Goal: Task Accomplishment & Management: Complete application form

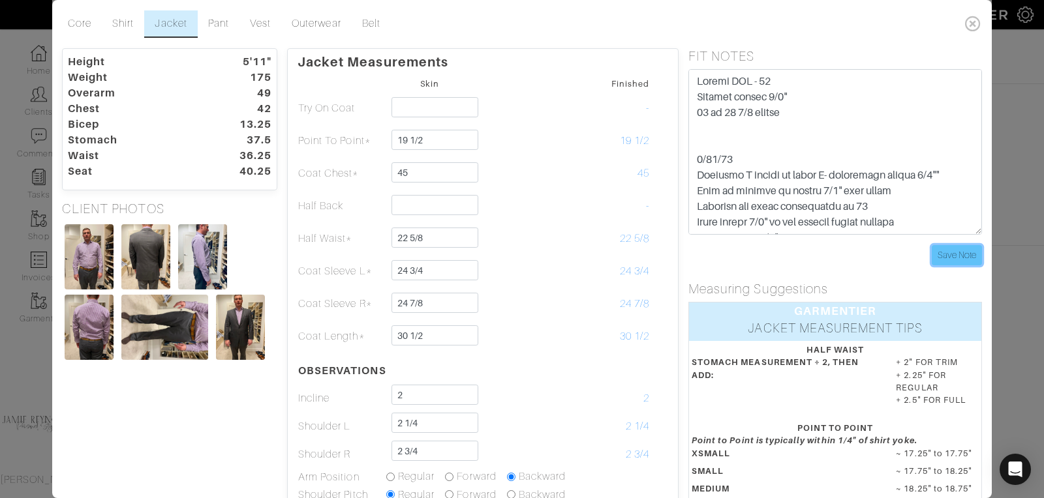
click at [959, 252] on input "Save Note" at bounding box center [957, 255] width 50 height 20
click at [973, 22] on icon at bounding box center [973, 23] width 27 height 26
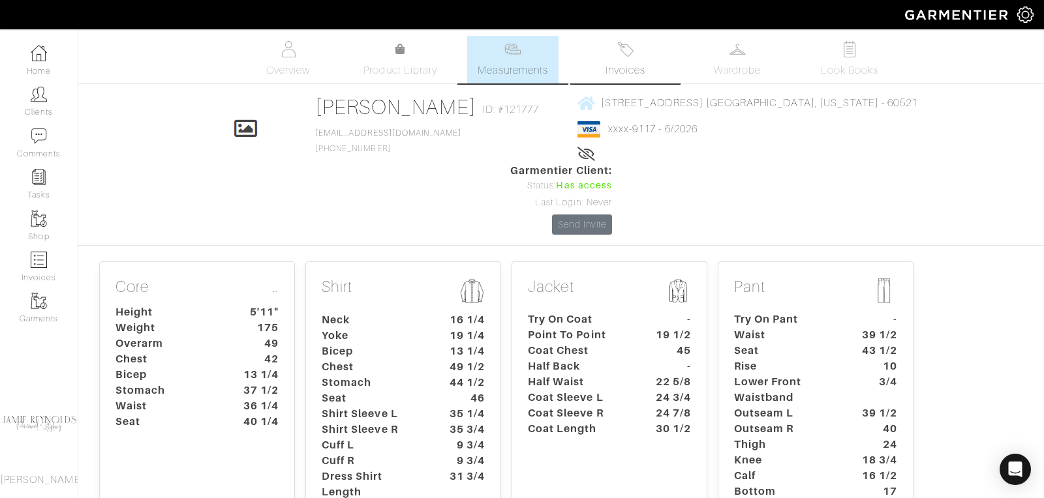
click at [622, 65] on span "Invoices" at bounding box center [625, 71] width 40 height 16
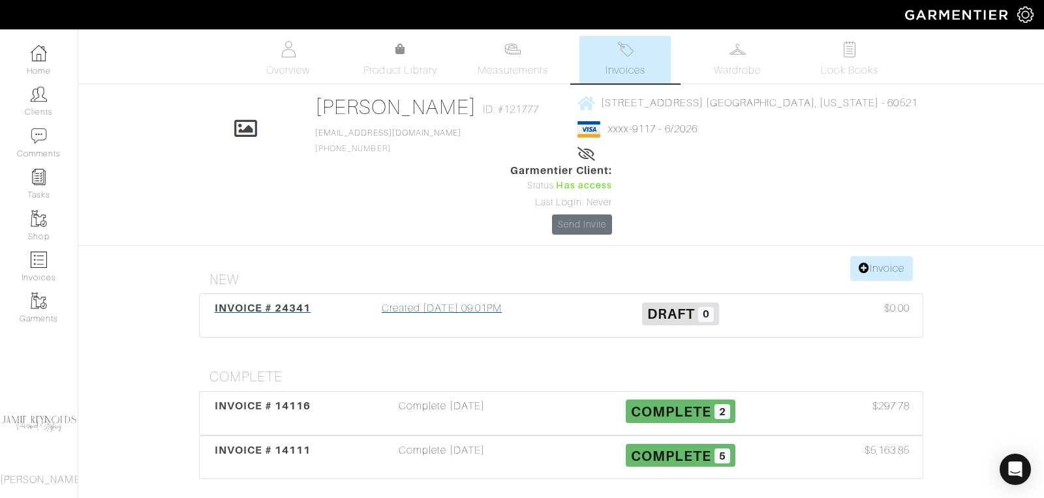
click at [250, 302] on span "INVOICE # 24341" at bounding box center [263, 308] width 97 height 12
click at [273, 302] on span "INVOICE # 24341" at bounding box center [263, 308] width 97 height 12
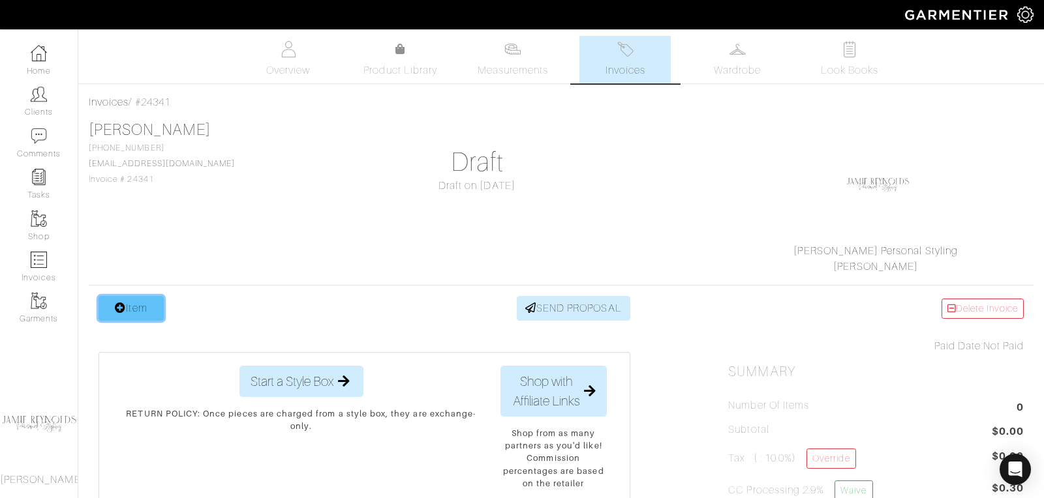
click at [129, 307] on link "Item" at bounding box center [131, 308] width 65 height 25
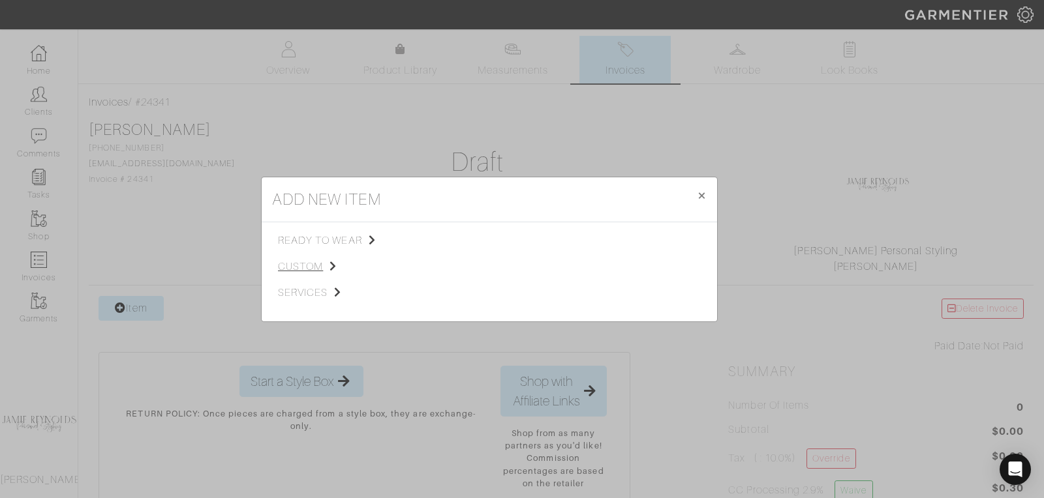
click at [316, 263] on span "custom" at bounding box center [343, 267] width 131 height 16
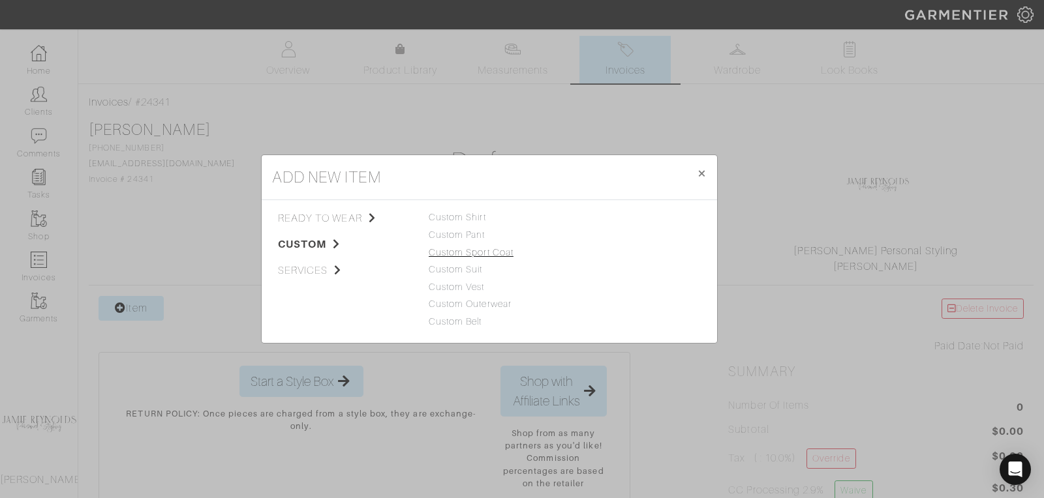
click at [469, 247] on link "Custom Sport Coat" at bounding box center [471, 252] width 85 height 10
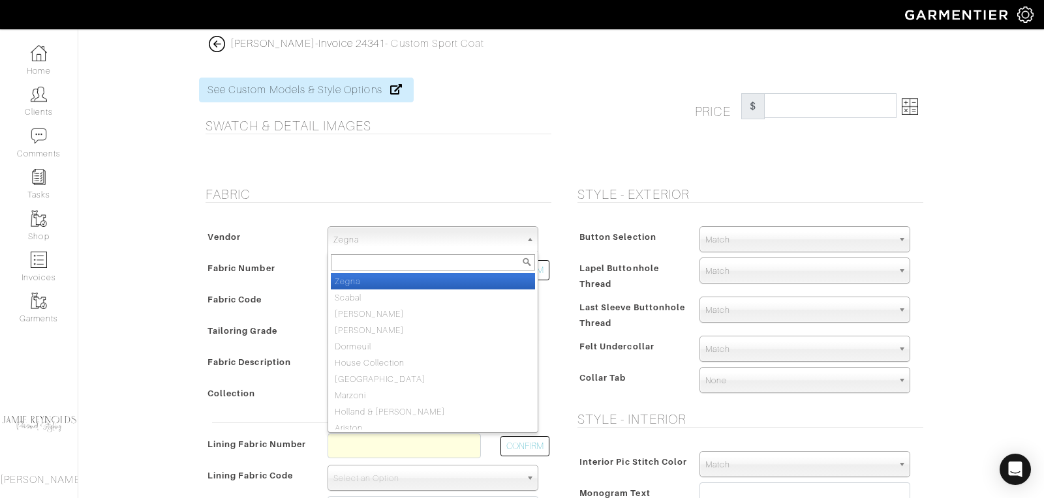
click at [378, 241] on span "Zegna" at bounding box center [426, 240] width 187 height 26
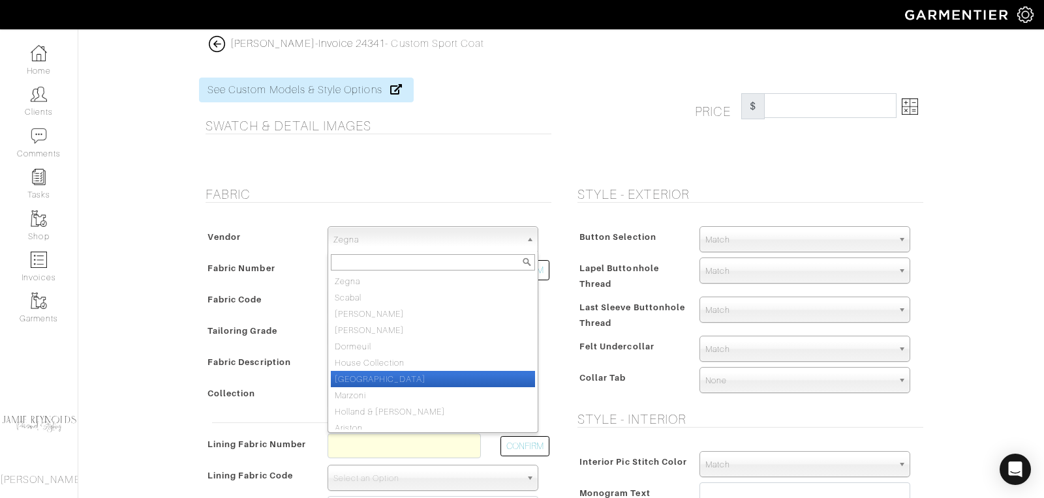
scroll to position [7, 0]
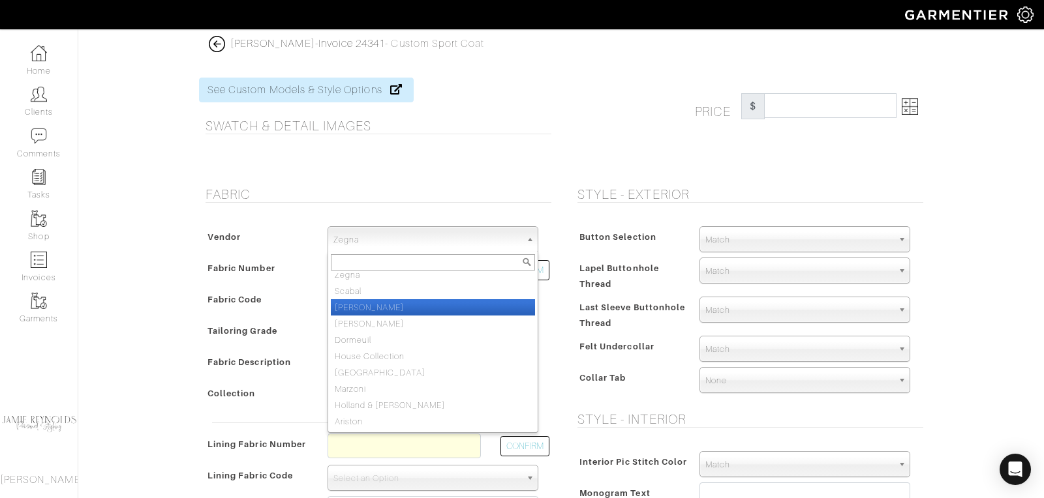
click at [370, 299] on li "[PERSON_NAME]" at bounding box center [433, 307] width 204 height 16
select select "76"
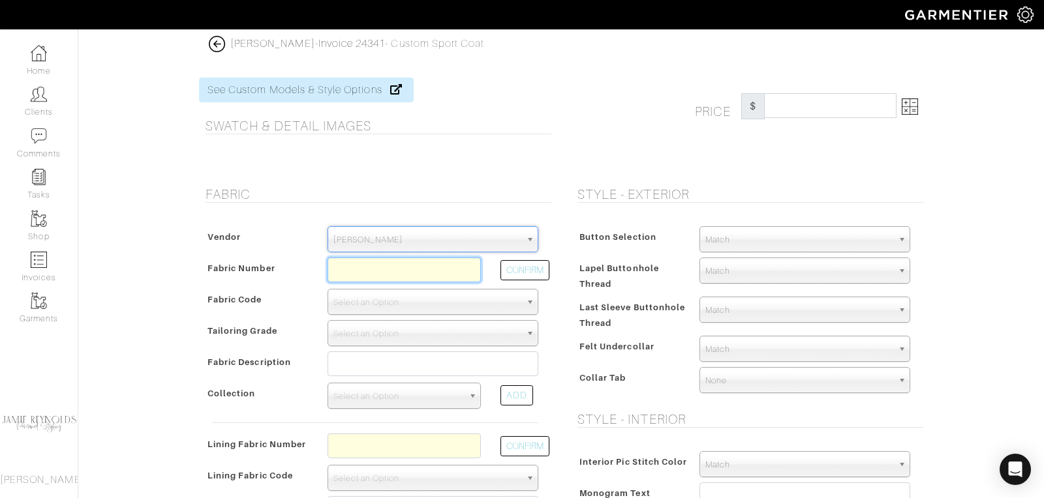
click at [385, 263] on input "text" at bounding box center [403, 270] width 153 height 25
click at [521, 267] on button "CONFIRM" at bounding box center [524, 270] width 49 height 20
type input "XL4-51174755"
select select "1098"
type input "BORDEAUX [PERSON_NAME] - 777 PROPOSTE GIACCHE FW25"
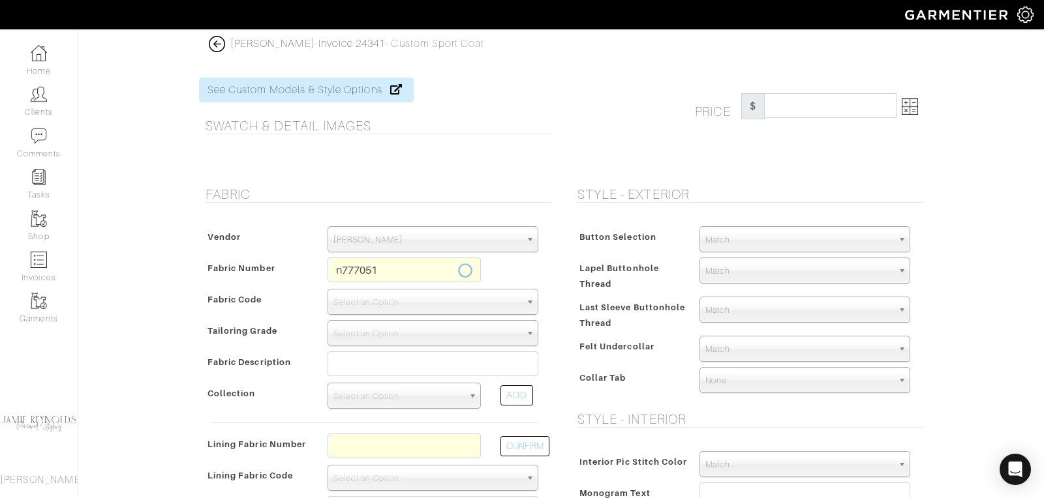
select select
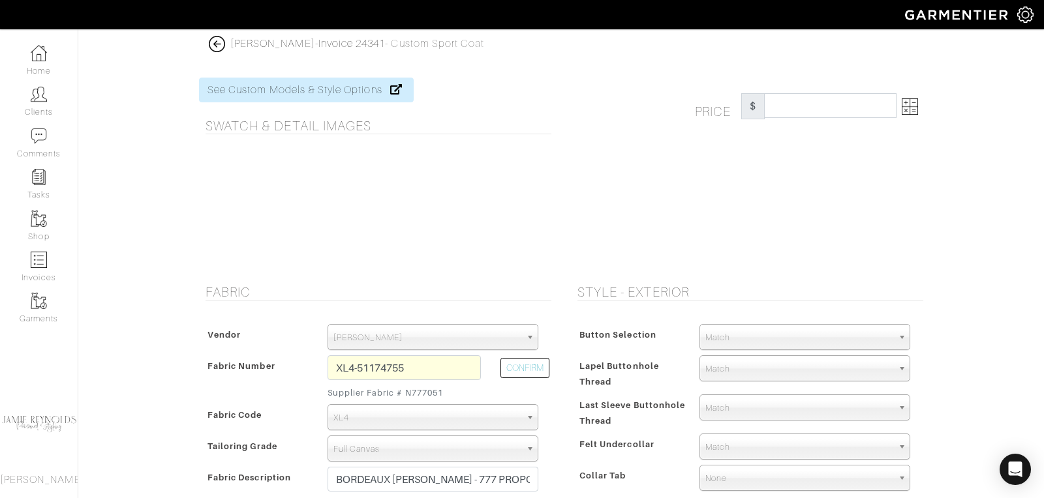
type input "2630.00"
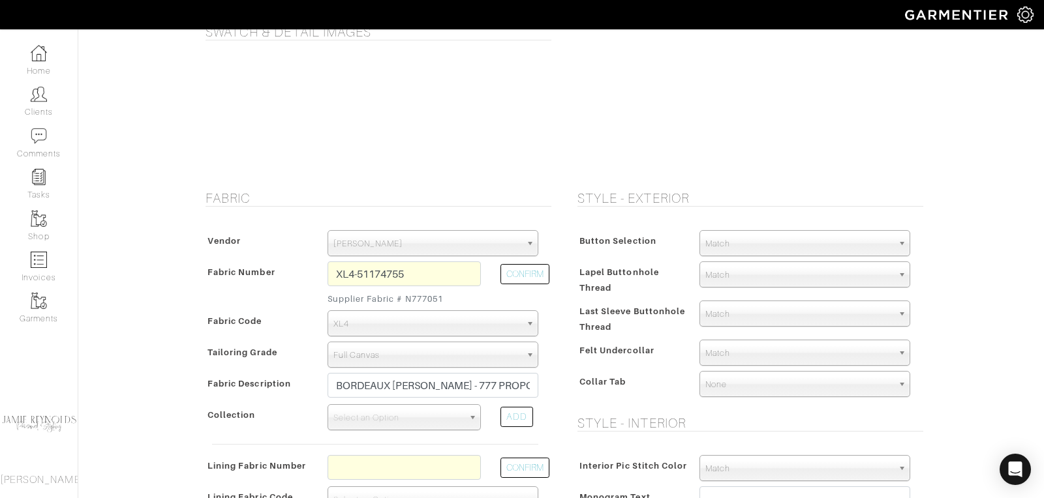
scroll to position [95, 0]
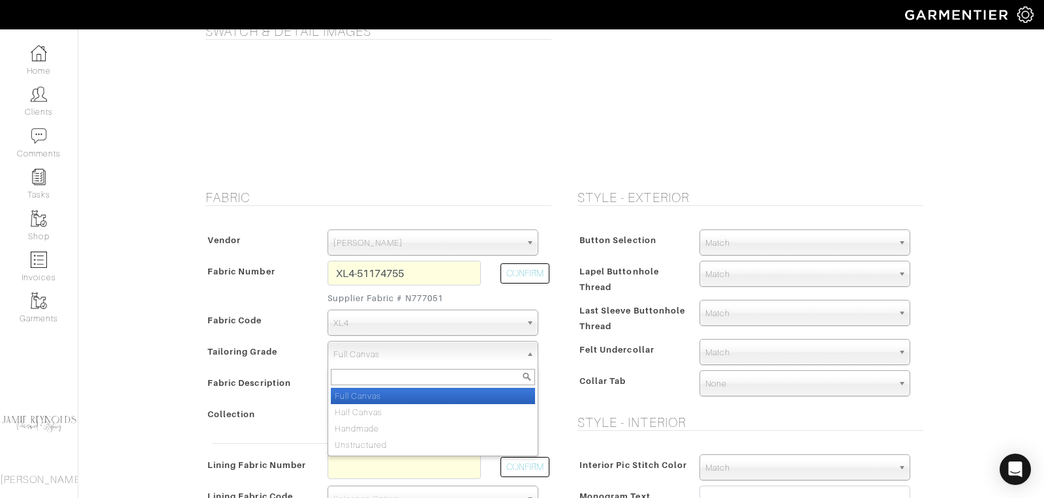
click at [440, 358] on span "Full Canvas" at bounding box center [426, 355] width 187 height 26
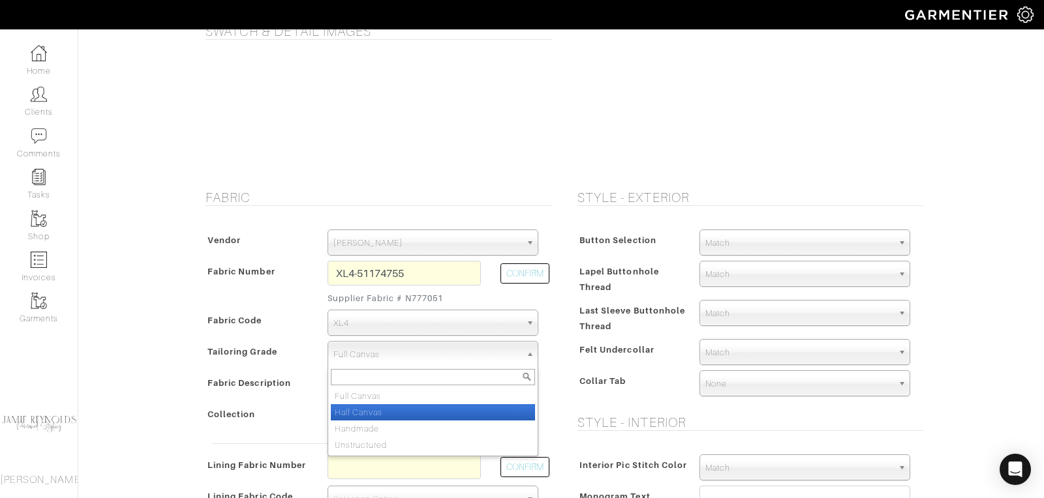
click at [416, 406] on li "Half Canvas" at bounding box center [433, 412] width 204 height 16
select select "7726"
type input "2463.33"
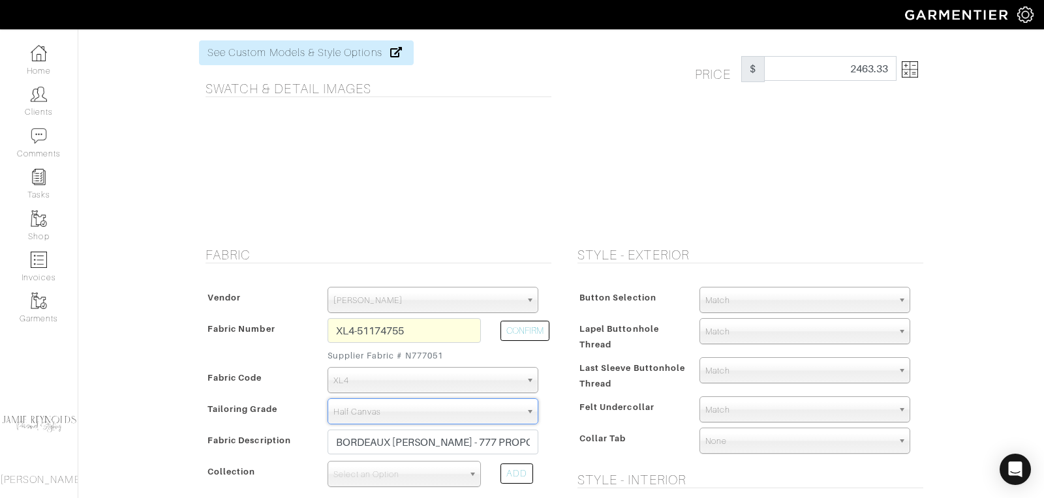
scroll to position [0, 0]
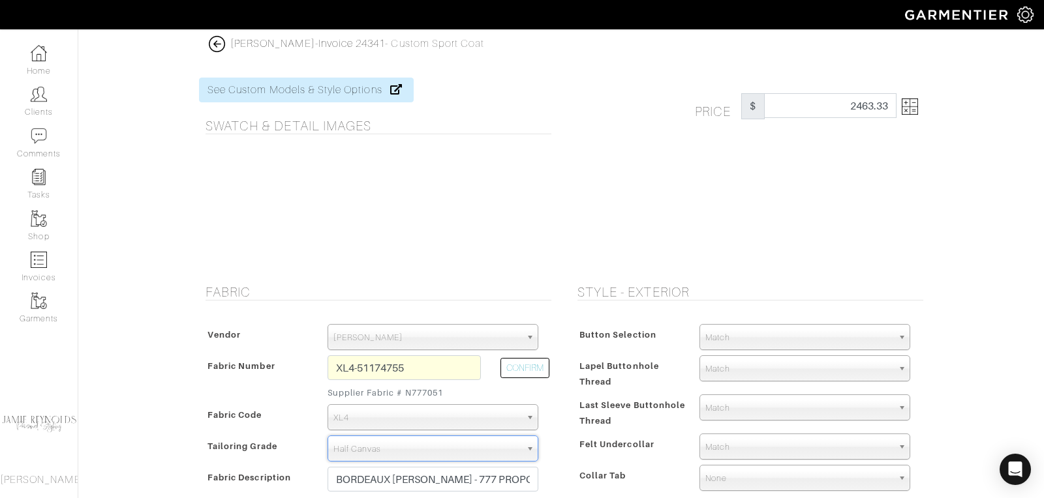
click at [915, 114] on img at bounding box center [910, 107] width 16 height 16
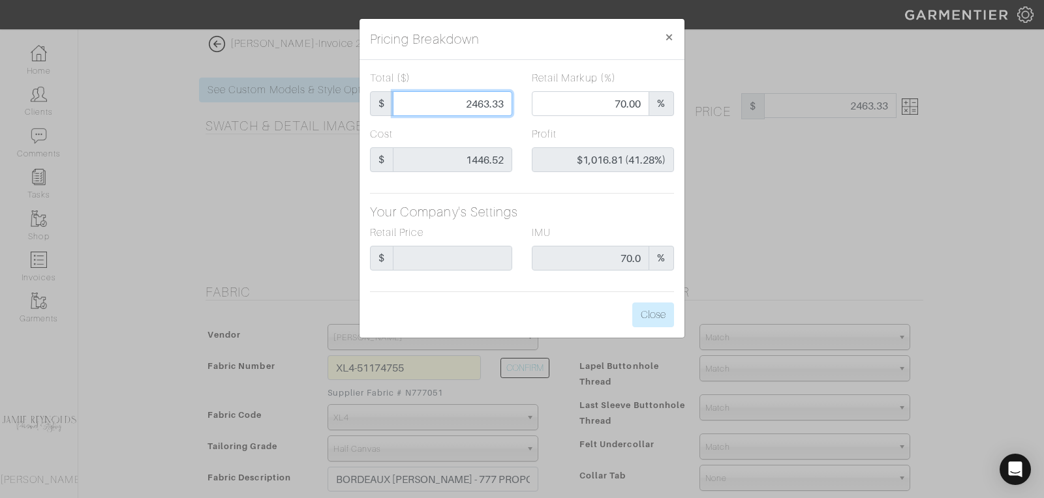
click at [475, 106] on input "2463.33" at bounding box center [452, 103] width 119 height 25
click at [647, 311] on button "Close" at bounding box center [653, 315] width 42 height 25
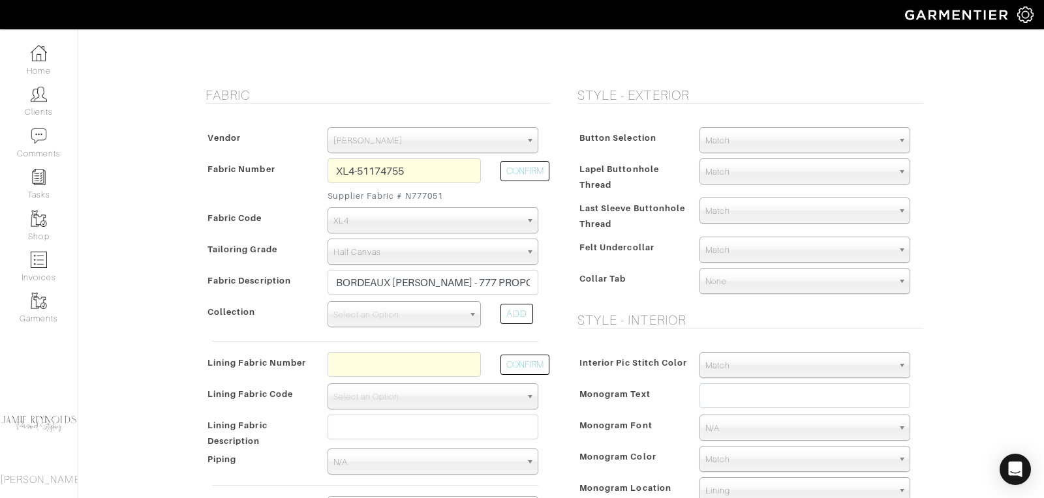
scroll to position [199, 0]
click at [370, 363] on input "text" at bounding box center [403, 362] width 153 height 25
click at [331, 357] on input "text" at bounding box center [403, 362] width 153 height 25
type input "360081"
click at [511, 363] on button "CONFIRM" at bounding box center [524, 363] width 49 height 20
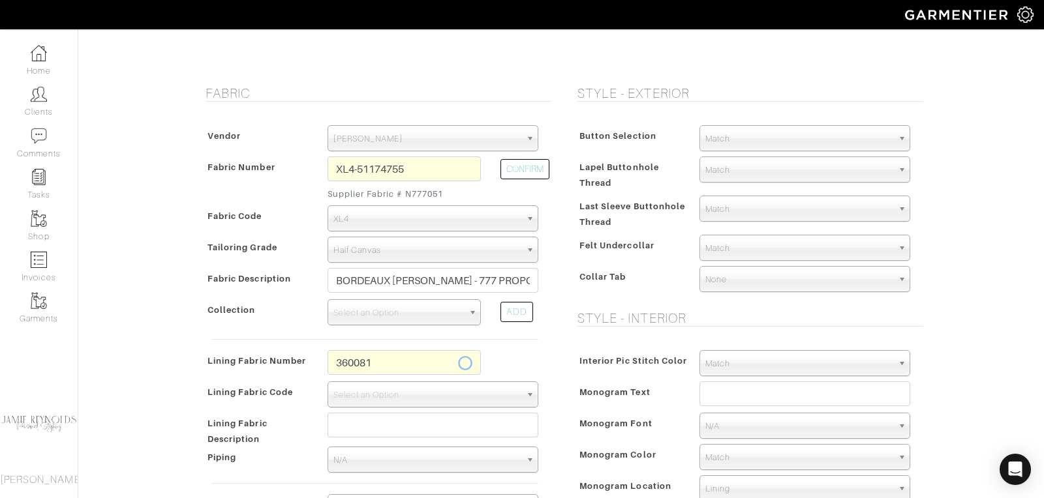
select select "6296"
type input "Racing Horses"
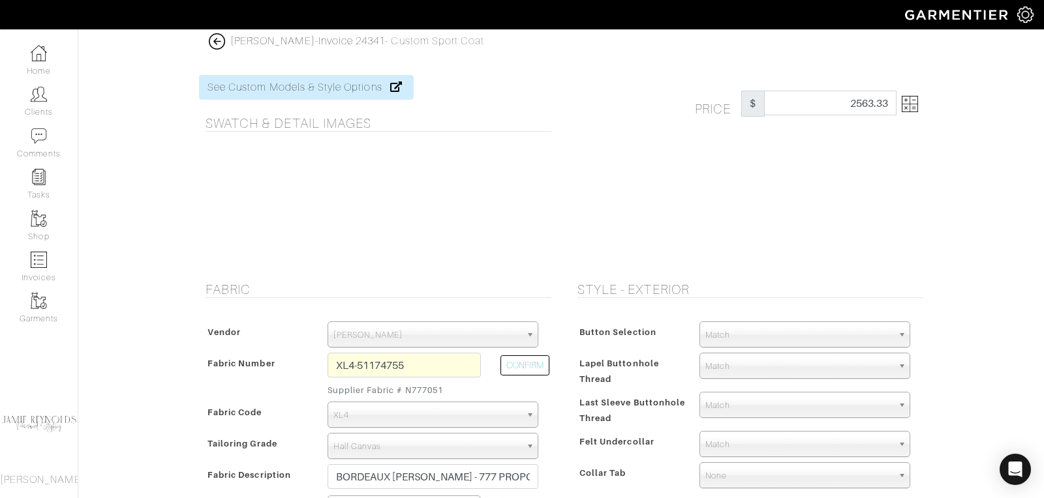
scroll to position [0, 0]
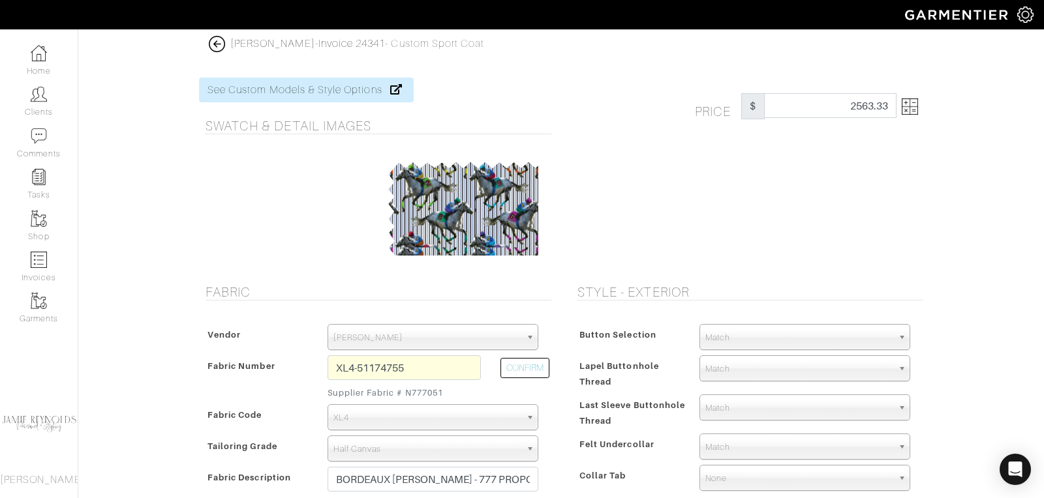
click at [913, 111] on img at bounding box center [910, 107] width 16 height 16
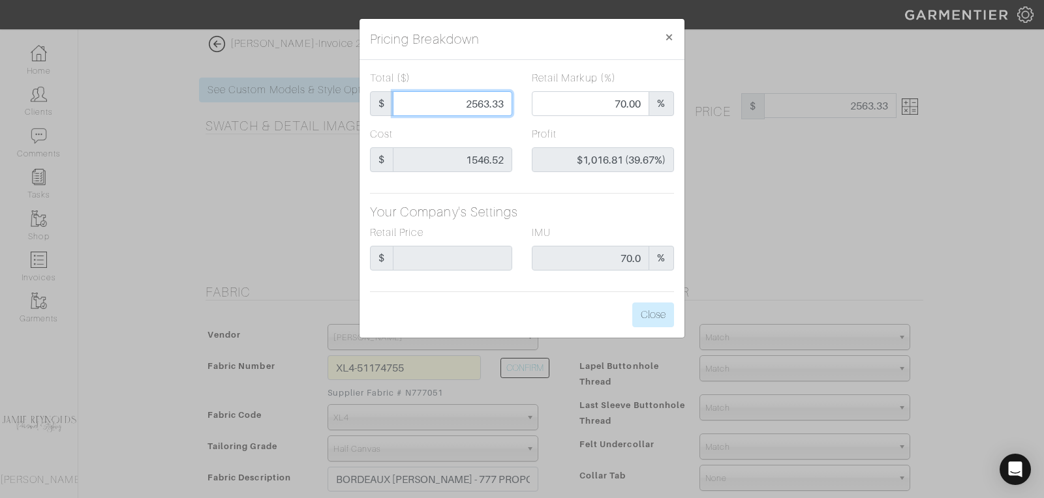
click at [490, 103] on input "2563.33" at bounding box center [452, 103] width 119 height 25
type input "2"
type input "0.00"
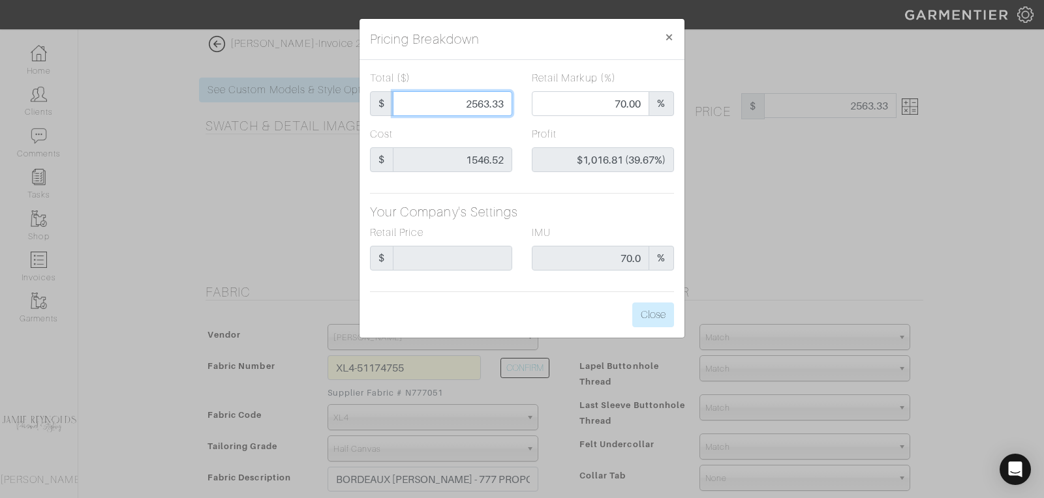
type input "-$1,544.52 (-77226.00%)"
type input "25"
type input "-$1,521.52 (-6086.08%)"
type input "255"
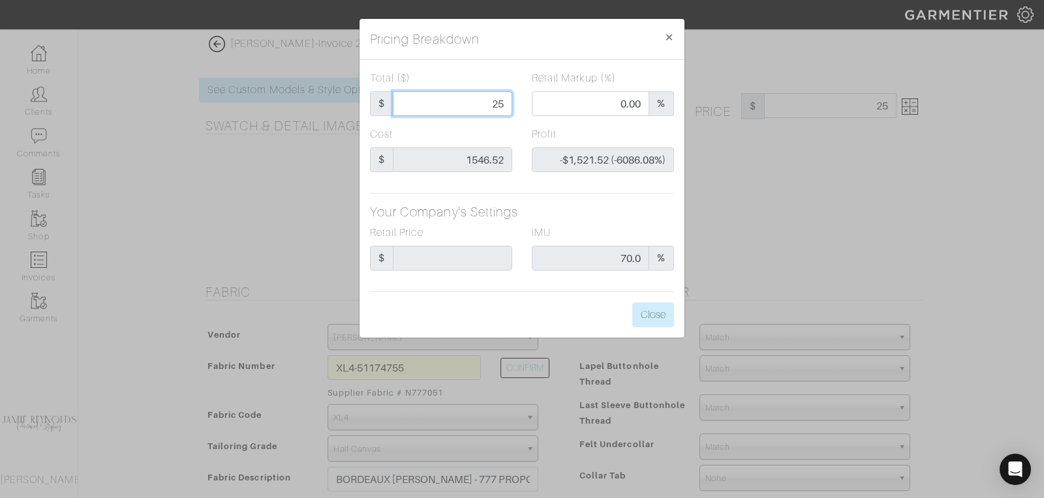
type input "255"
type input "-$1,291.52 (-506.48%)"
type input "2550"
type input "71.02"
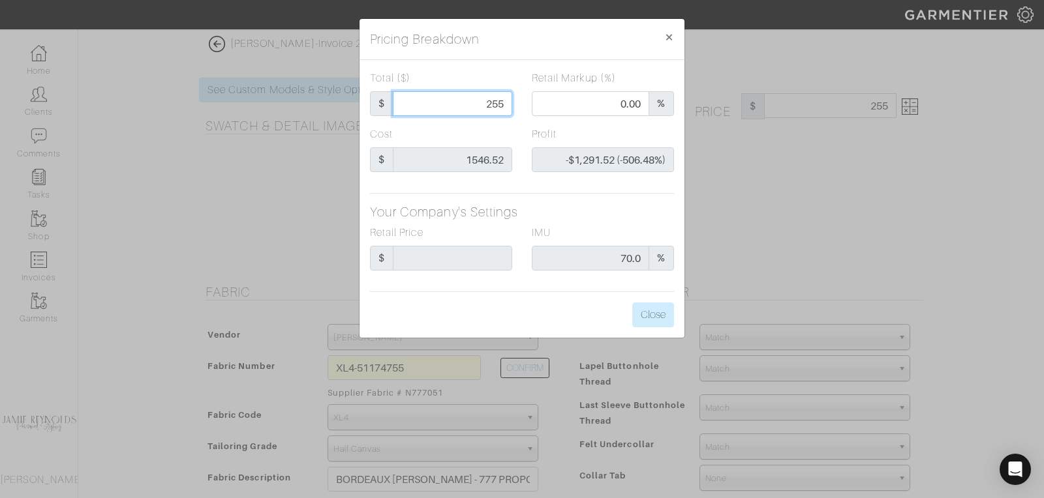
type input "$1,003.48 (39.35%)"
drag, startPoint x: 502, startPoint y: 104, endPoint x: 479, endPoint y: 104, distance: 23.5
click at [479, 104] on input "2550" at bounding box center [452, 103] width 119 height 25
type input "2"
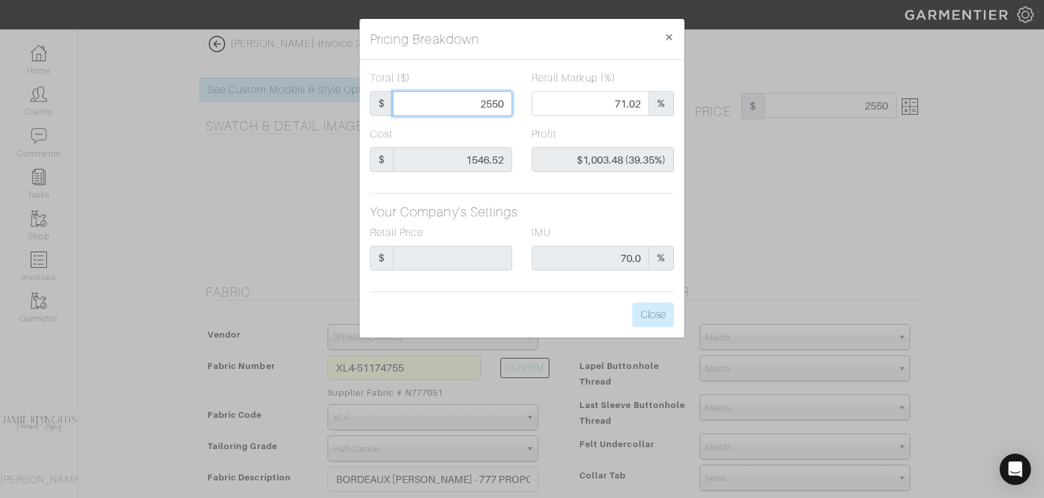
type input "0.00"
type input "-$1,544.52 (-77226.00%)"
type input "26"
type input "-$1,520.52 (-5848.15%)"
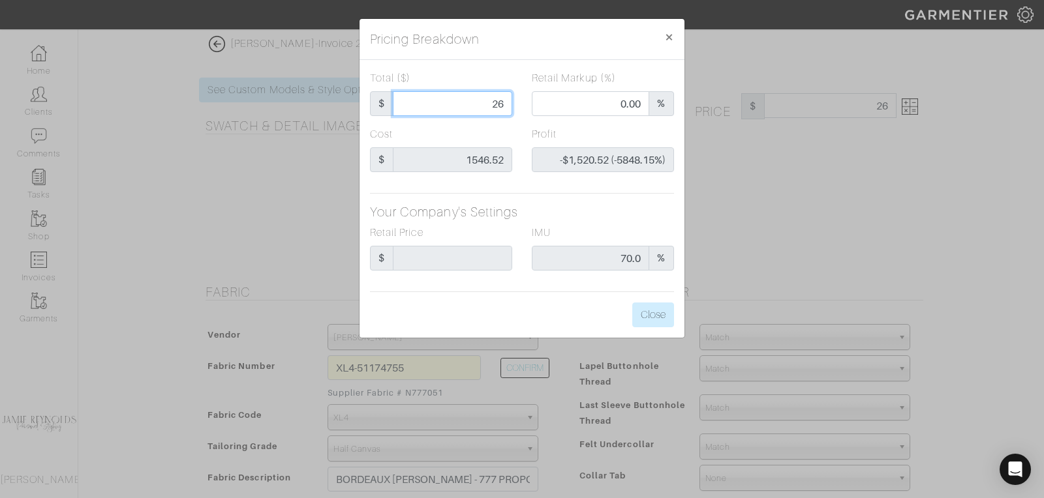
type input "260"
type input "-$1,286.52 (-494.82%)"
type input "2600"
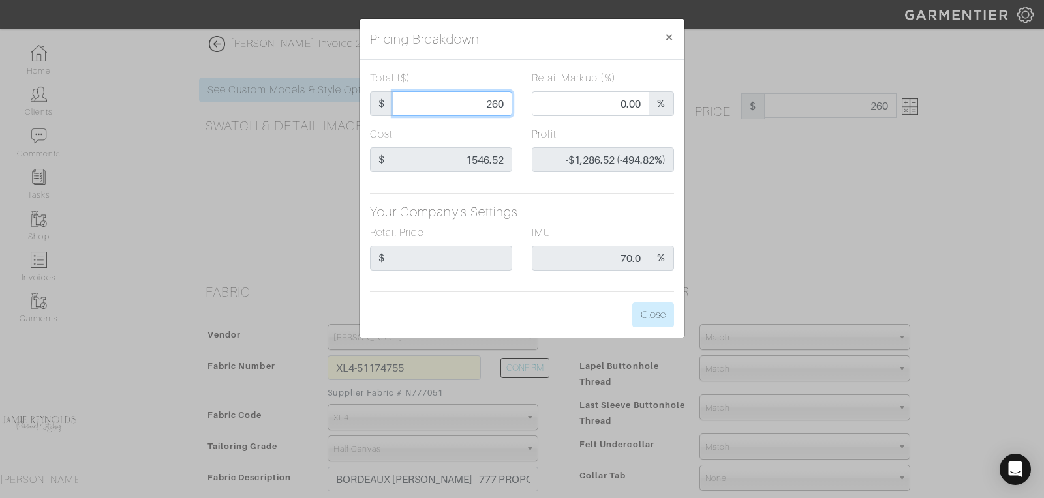
type input "71.58"
type input "$1,053.48 (40.52%)"
click at [496, 104] on input "2600" at bounding box center [452, 103] width 119 height 25
type input "2"
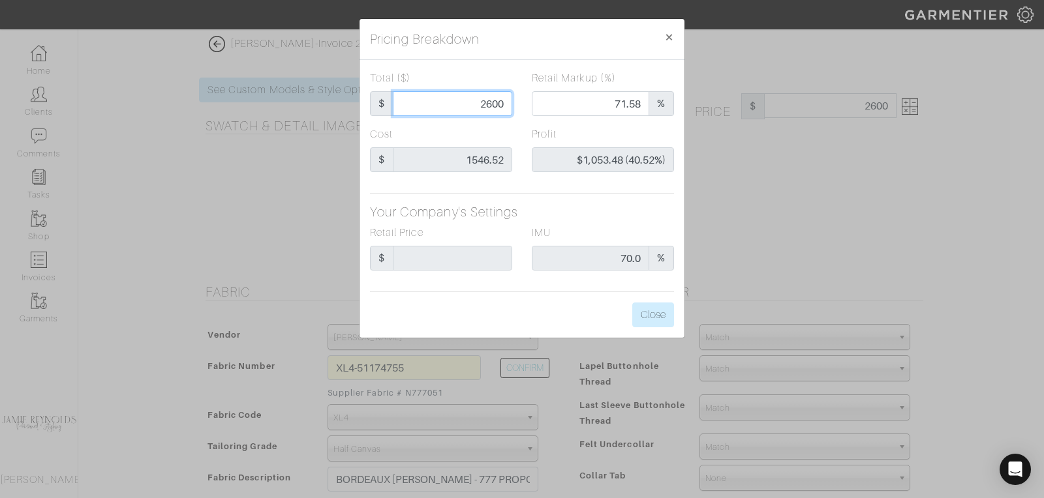
type input "2"
type input "0.00"
type input "-$1,544.52 (-77226.00%)"
type input "25"
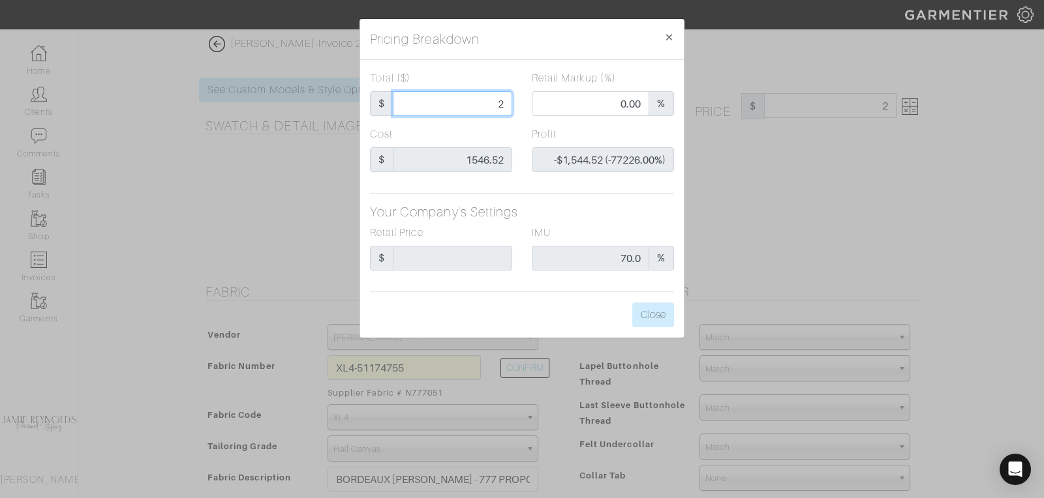
type input "-$1,521.52 (-6086.08%)"
type input "257"
type input "-$1,289.52 (-501.76%)"
type input "2575"
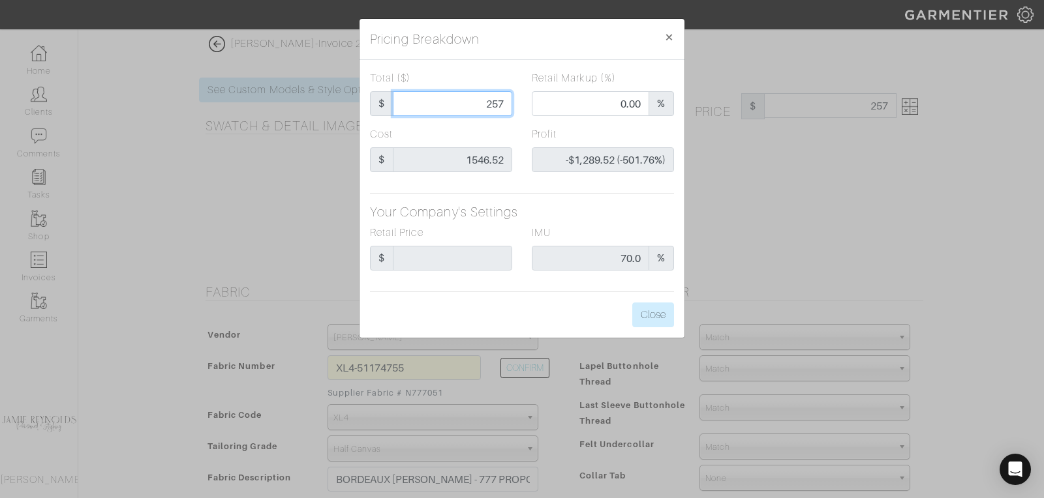
type input "2575"
type input "71.30"
type input "$1,028.48 (39.94%)"
type input "2575"
type input "2575.00"
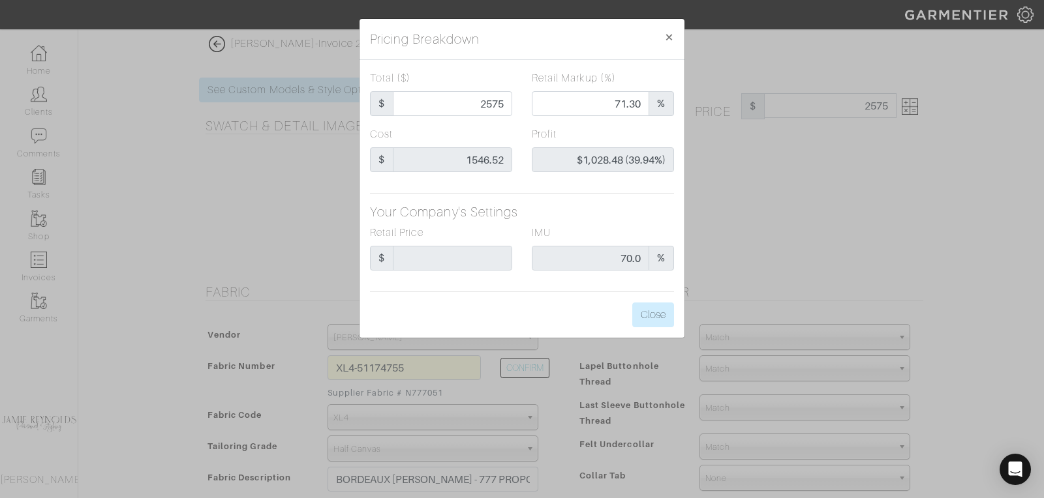
type input "2575.00"
click at [618, 201] on div "Total ($) $ 2575.00 Retail Markup (%) 71.30 % Cost $ 1546.52 Profit $1,028.48 (…" at bounding box center [521, 199] width 325 height 278
click at [653, 318] on button "Close" at bounding box center [653, 315] width 42 height 25
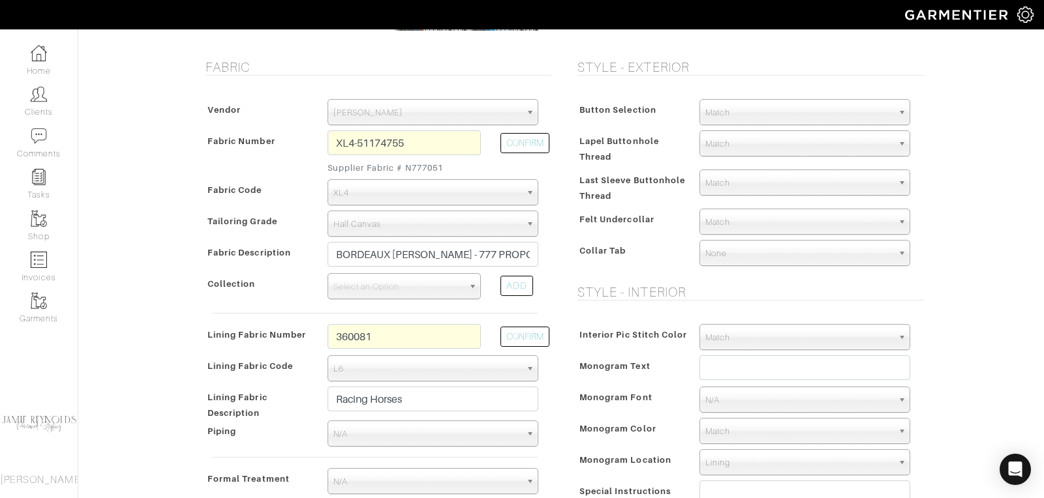
scroll to position [239, 0]
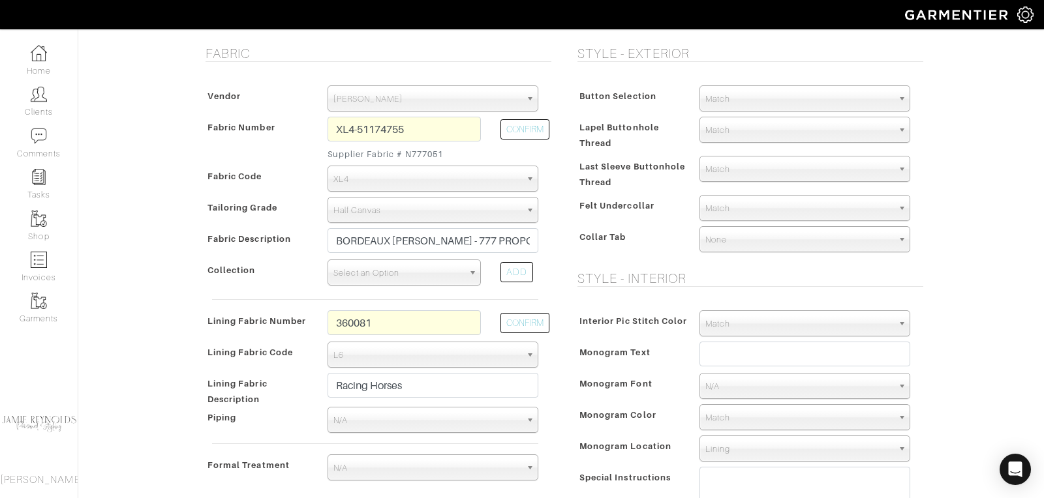
click at [440, 267] on span "Select an Option" at bounding box center [398, 273] width 130 height 26
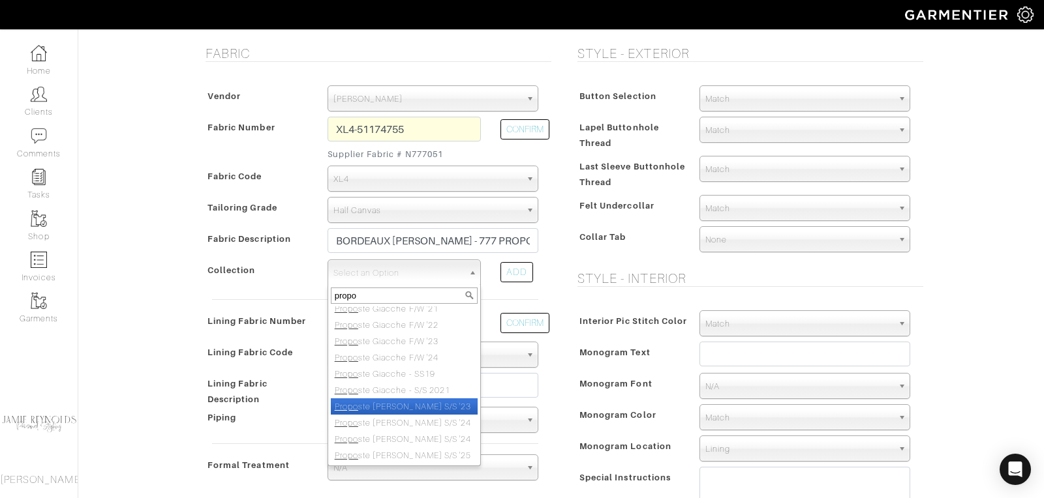
scroll to position [316, 0]
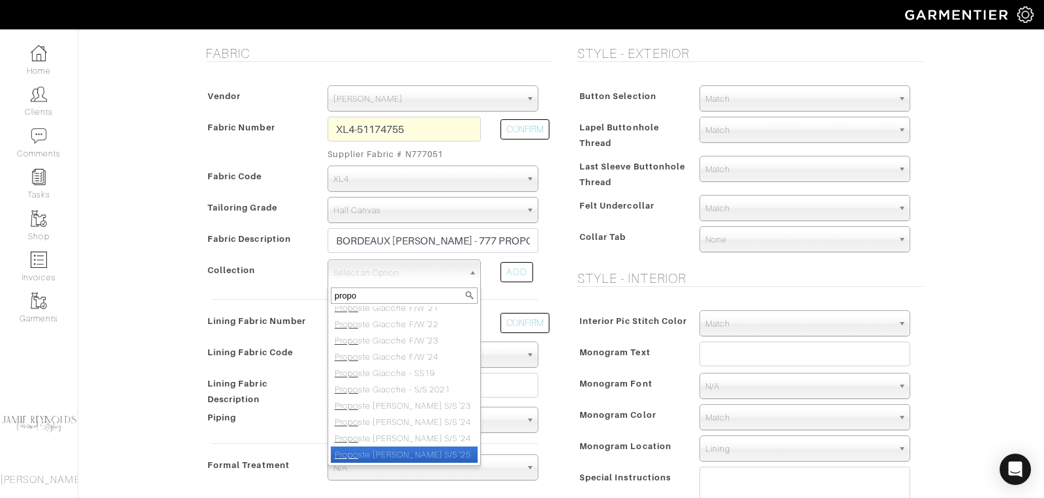
type input "propo"
click at [437, 456] on li "Propo ste [PERSON_NAME] S/S '25" at bounding box center [404, 455] width 147 height 16
select select "1034"
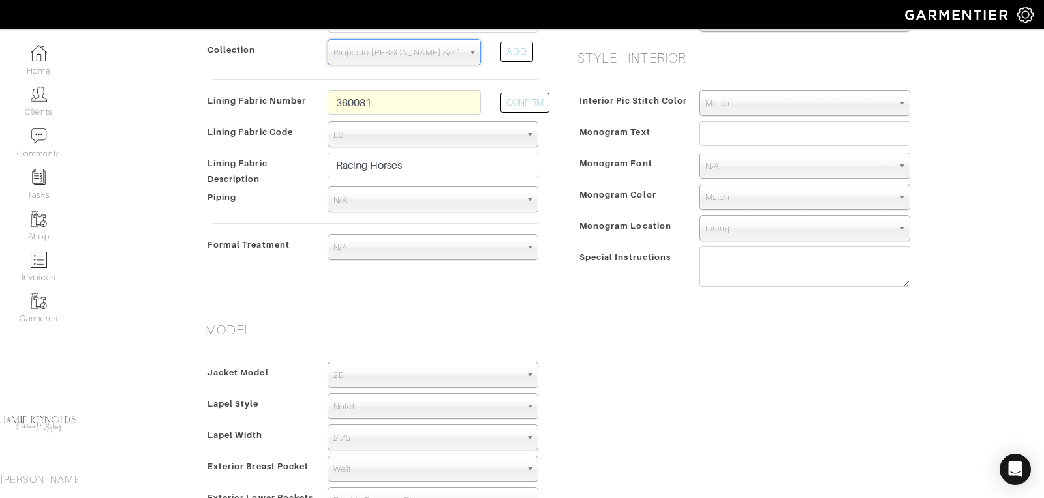
scroll to position [488, 0]
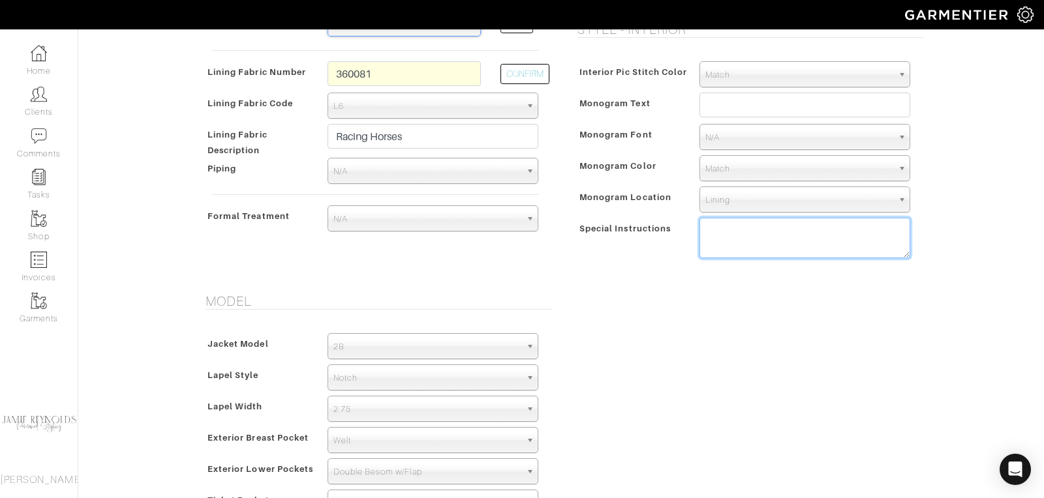
click at [738, 230] on textarea at bounding box center [804, 238] width 211 height 40
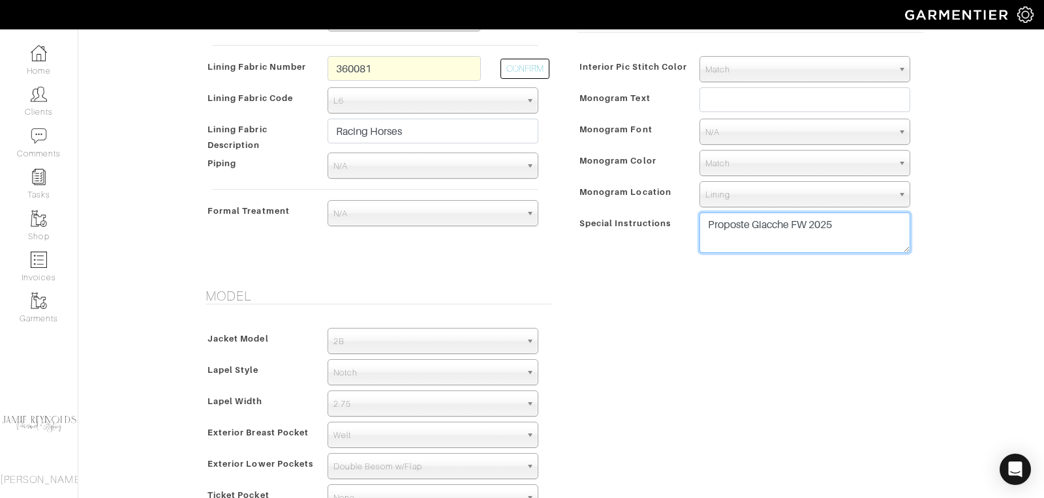
scroll to position [498, 0]
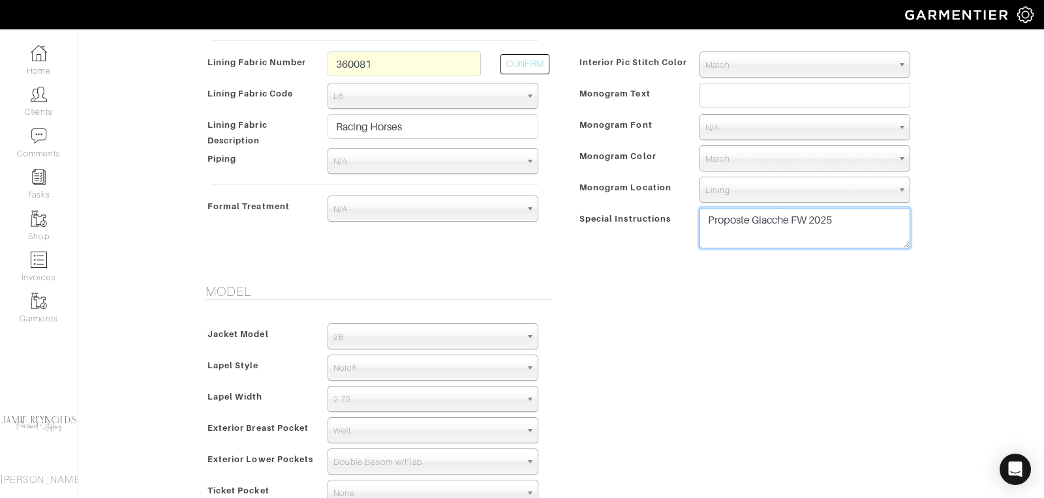
type textarea "Proposte Giacche FW 2025"
